Goal: Information Seeking & Learning: Learn about a topic

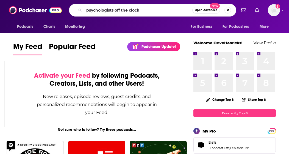
type input "psychologists off the clock"
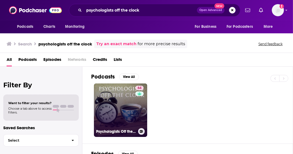
click at [119, 104] on link "64 Psychologists Off the Clock" at bounding box center [120, 109] width 53 height 53
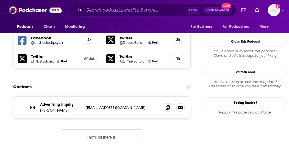
scroll to position [550, 0]
